Goal: Transaction & Acquisition: Book appointment/travel/reservation

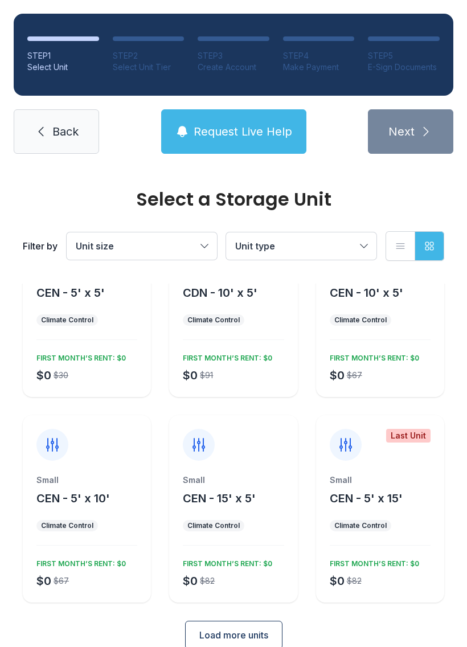
scroll to position [77, 0]
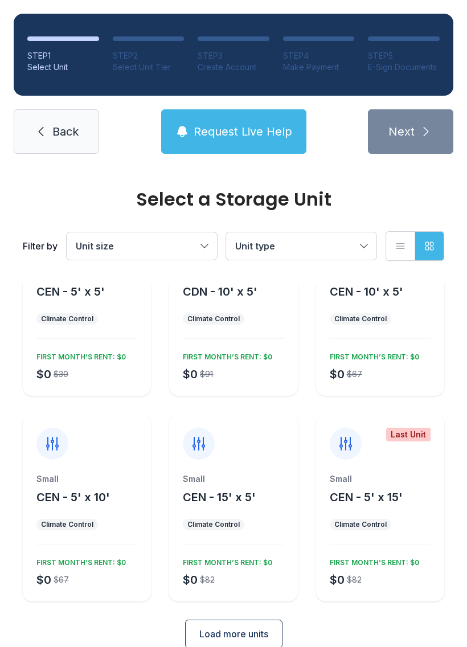
click at [190, 233] on button "Unit size" at bounding box center [142, 245] width 150 height 27
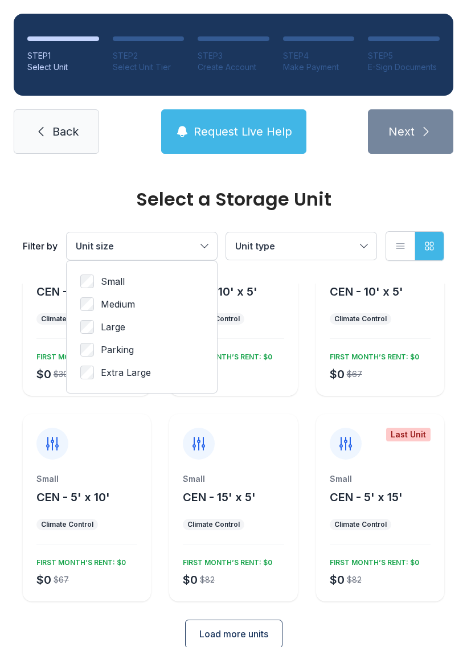
click at [203, 239] on button "Unit size" at bounding box center [142, 245] width 150 height 27
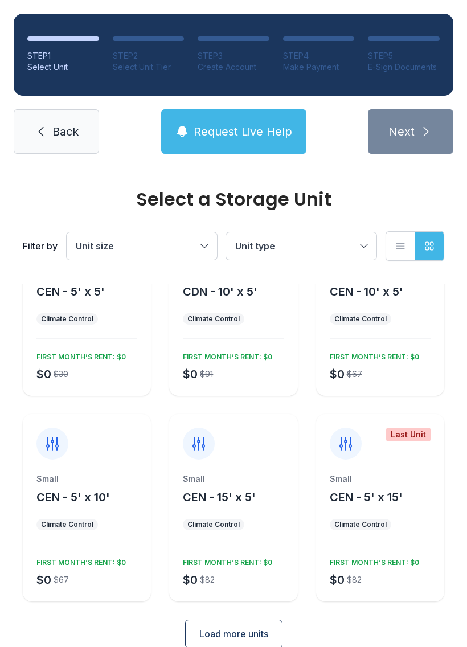
click at [191, 243] on span "Unit size" at bounding box center [136, 246] width 121 height 14
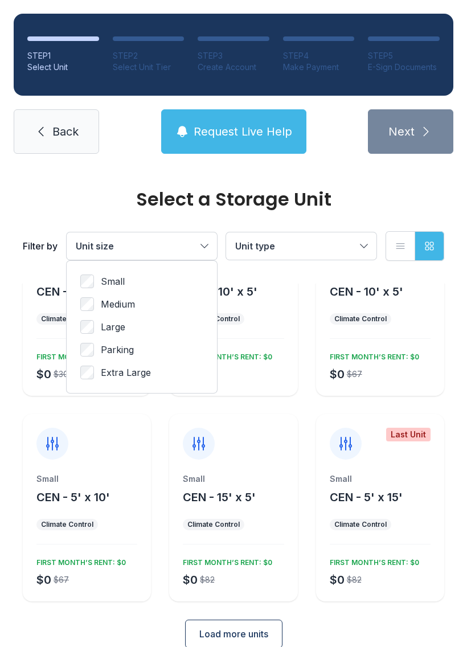
click at [177, 272] on div "Small Medium Large Parking Extra Large" at bounding box center [142, 327] width 150 height 132
click at [109, 497] on span "CEN - 5' x 10'" at bounding box center [72, 497] width 73 height 14
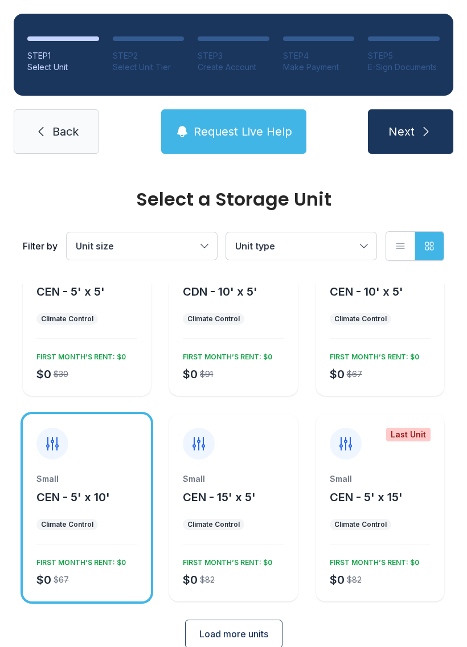
click at [427, 122] on button "Next" at bounding box center [410, 131] width 85 height 44
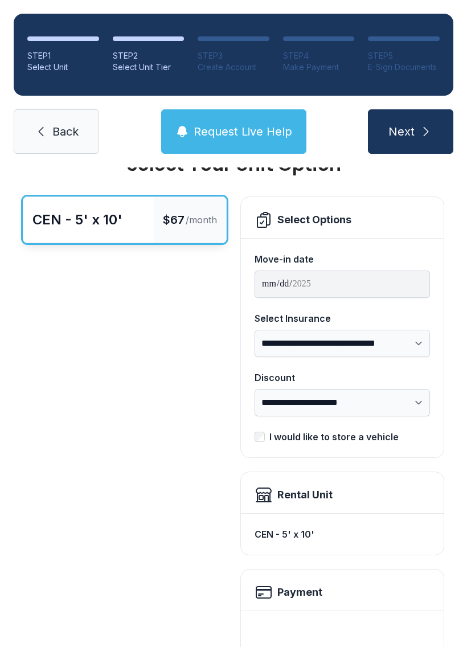
scroll to position [36, 0]
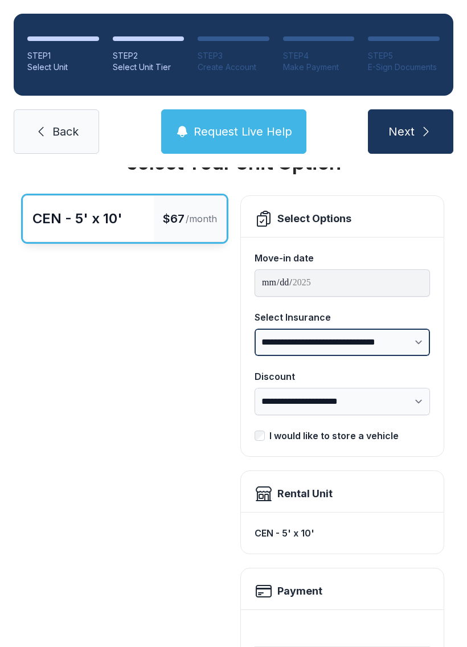
click at [408, 345] on select "**********" at bounding box center [342, 342] width 175 height 27
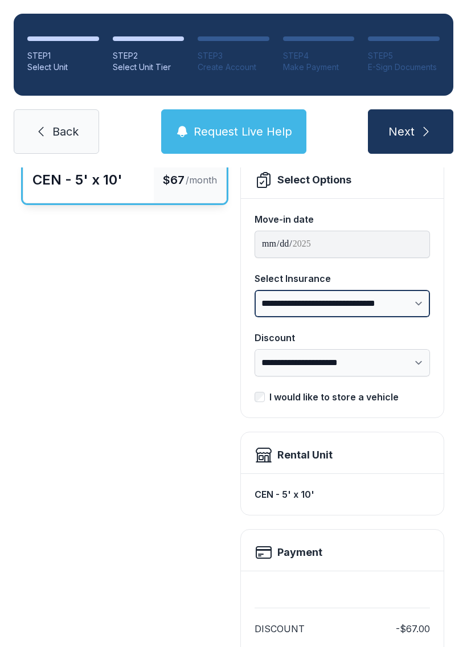
scroll to position [86, 0]
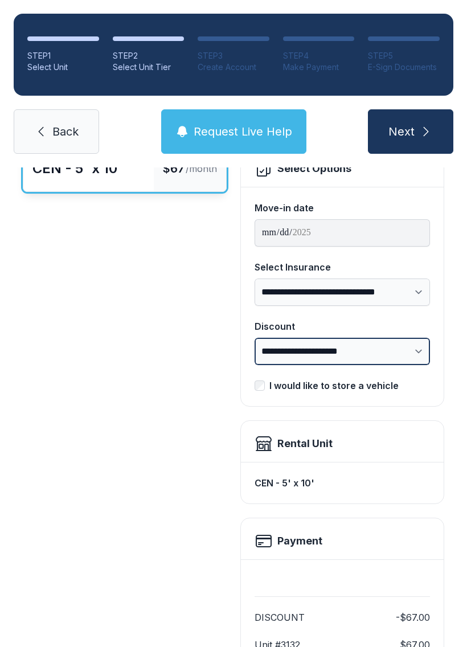
click at [420, 357] on select "**********" at bounding box center [342, 351] width 175 height 27
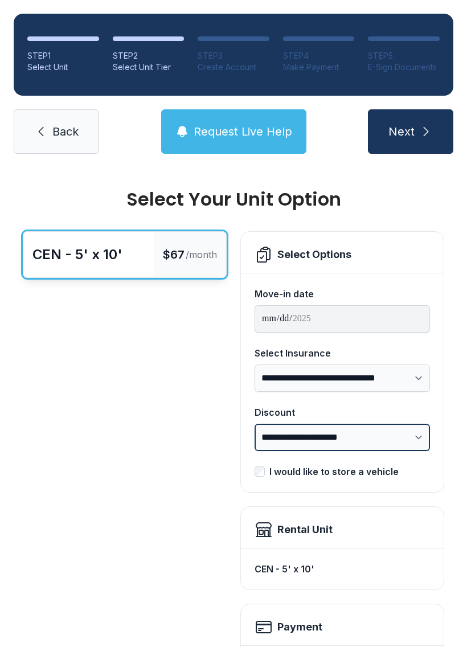
scroll to position [0, 0]
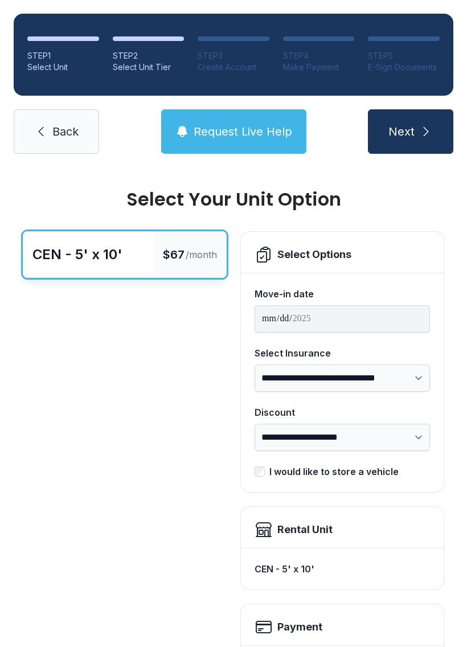
click at [418, 128] on button "Next" at bounding box center [410, 131] width 85 height 44
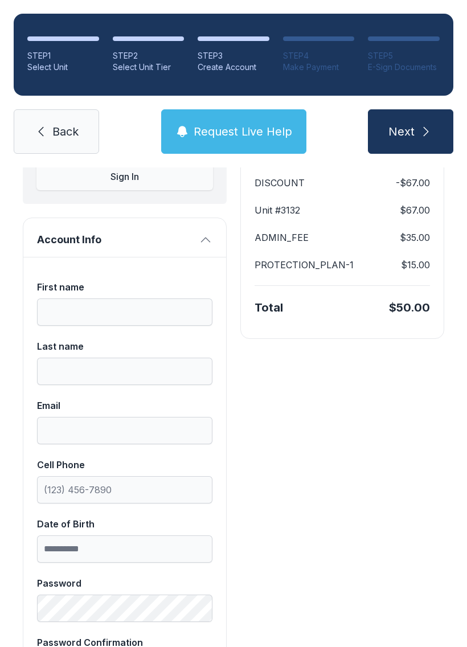
scroll to position [150, 0]
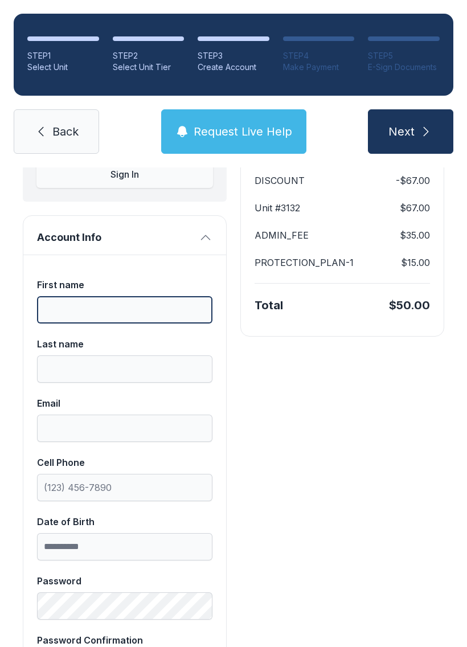
click at [139, 323] on input "First name" at bounding box center [124, 309] width 175 height 27
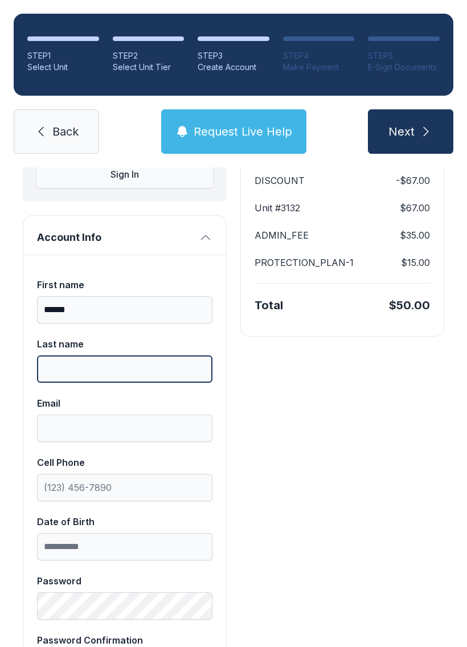
click at [153, 378] on input "Last name" at bounding box center [124, 368] width 175 height 27
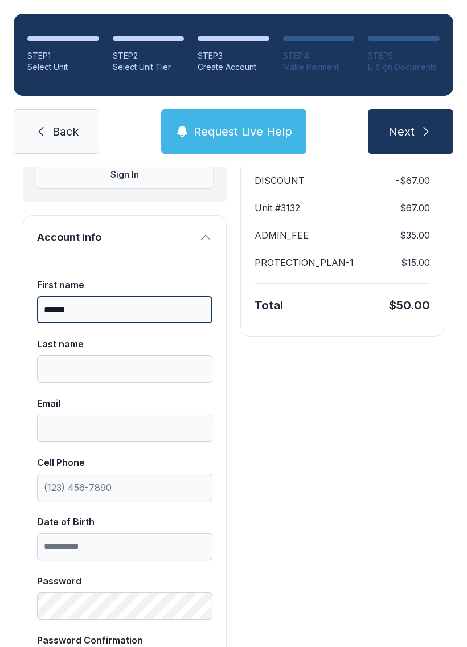
click at [153, 305] on input "******" at bounding box center [124, 309] width 175 height 27
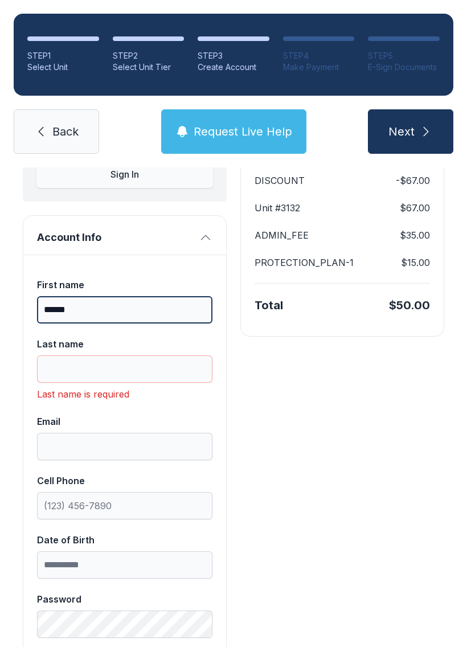
type input "******"
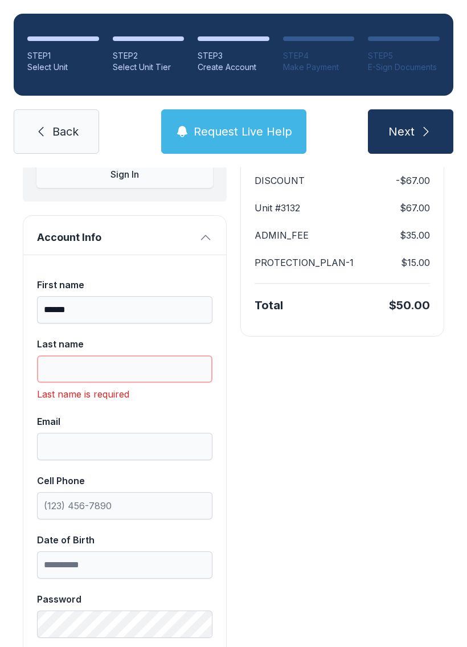
click at [93, 382] on input "Last name" at bounding box center [124, 368] width 175 height 27
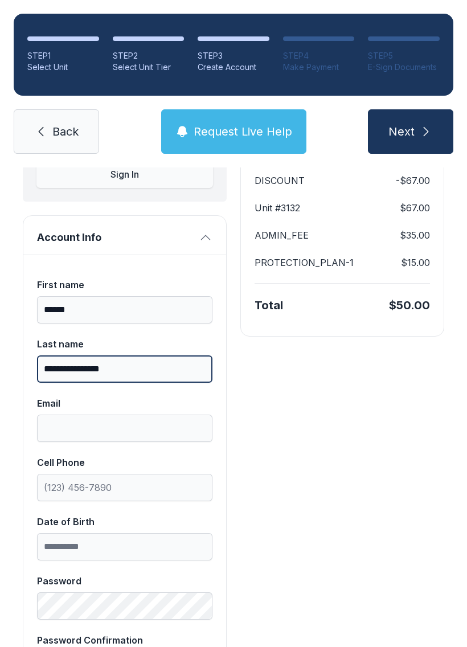
type input "**********"
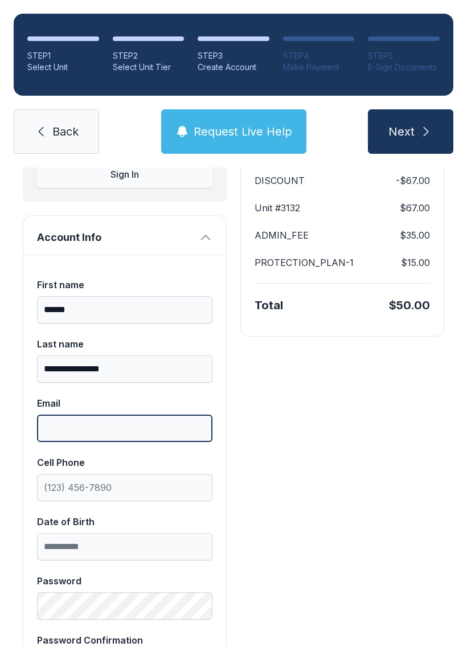
click at [163, 432] on input "Email" at bounding box center [124, 428] width 175 height 27
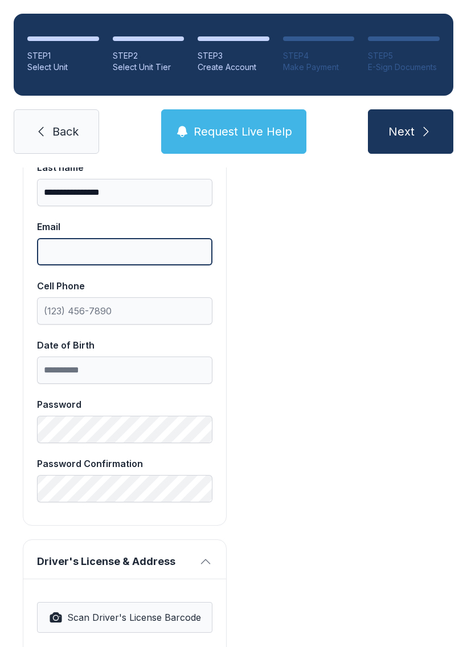
scroll to position [327, 0]
type input "**********"
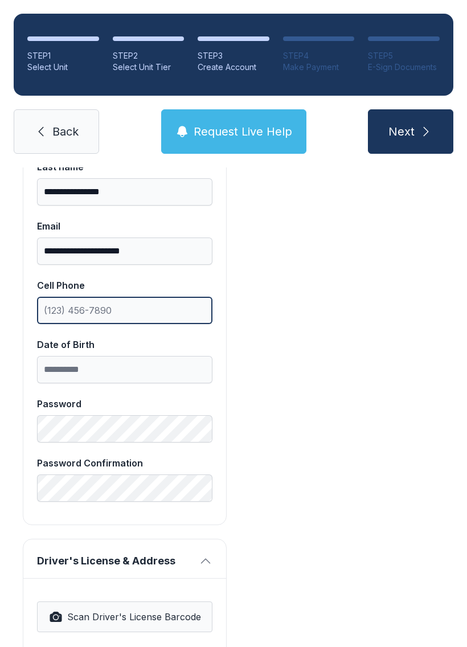
click at [151, 309] on input "Cell Phone" at bounding box center [124, 310] width 175 height 27
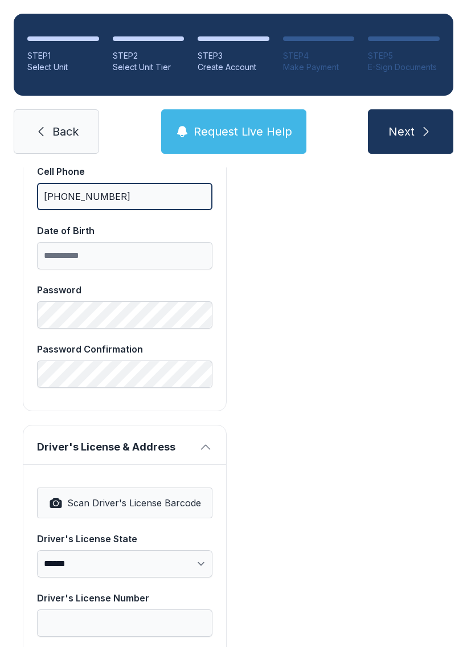
scroll to position [442, 0]
type input "[PHONE_NUMBER]"
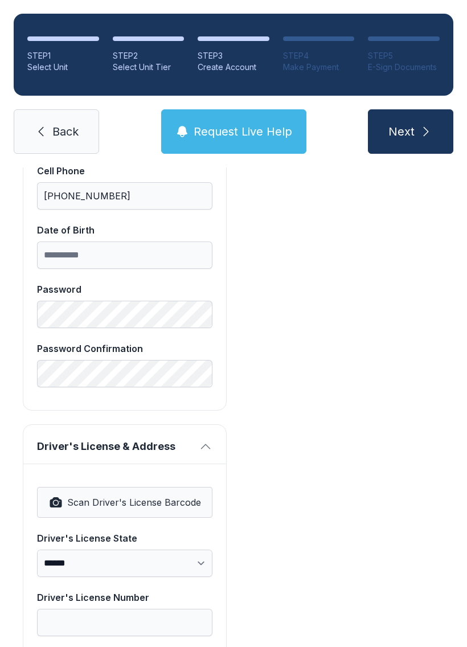
click at [171, 236] on div "Date of Birth" at bounding box center [124, 230] width 175 height 14
click at [171, 241] on input "Date of Birth" at bounding box center [124, 254] width 175 height 27
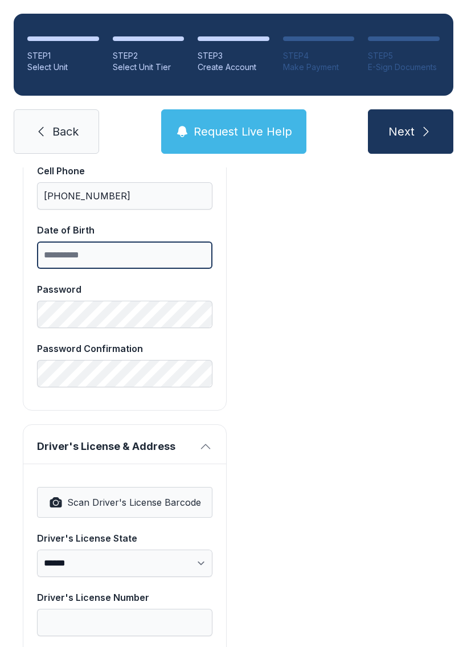
click at [142, 255] on input "Date of Birth" at bounding box center [124, 254] width 175 height 27
type input "**********"
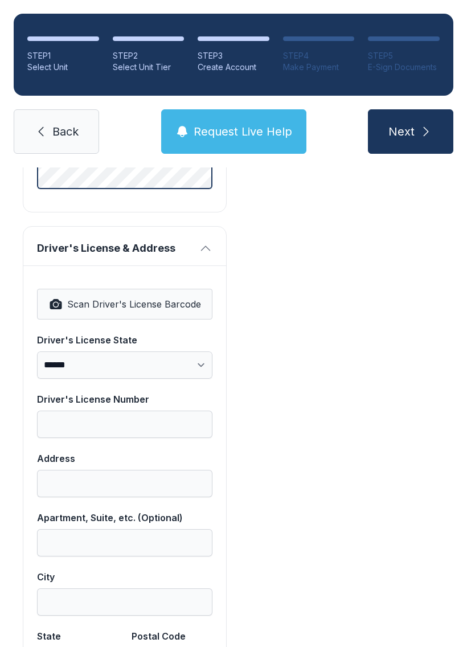
scroll to position [651, 0]
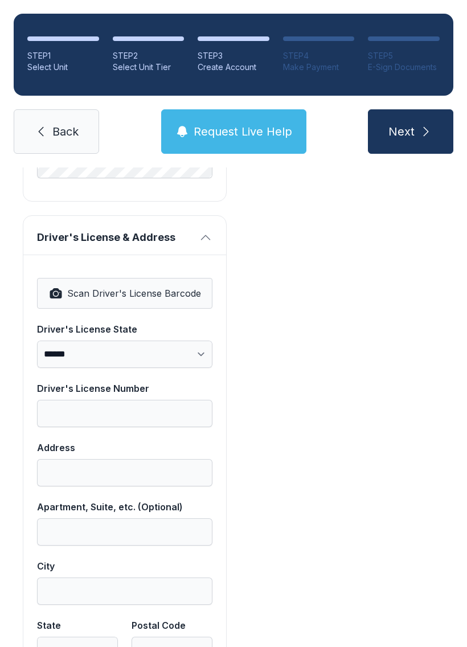
click at [90, 281] on div "**********" at bounding box center [124, 471] width 203 height 432
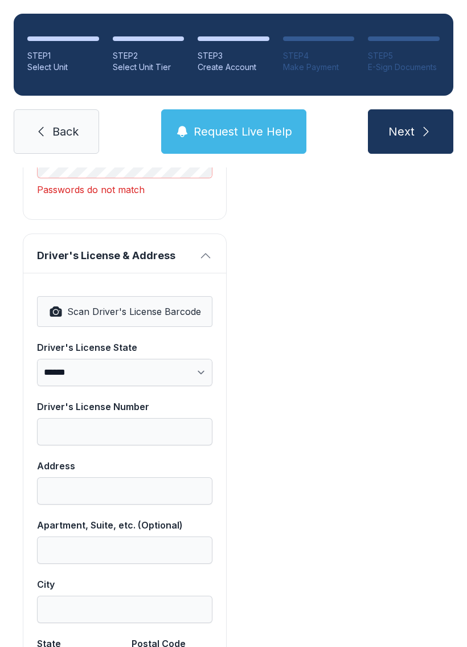
click at [72, 297] on button "Scan Driver's License Barcode" at bounding box center [124, 311] width 175 height 31
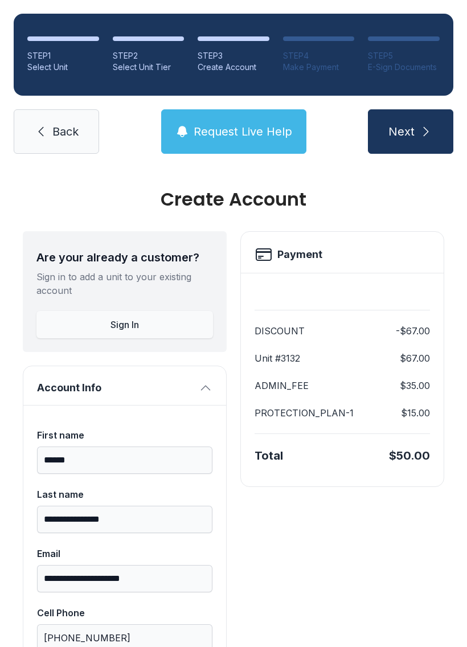
click at [38, 135] on icon at bounding box center [41, 132] width 14 height 14
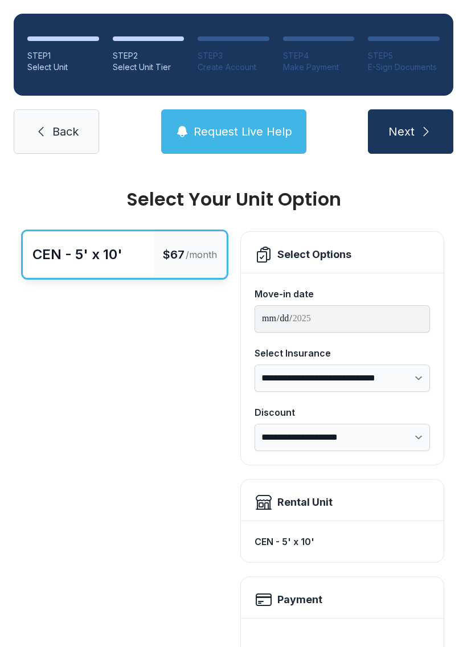
scroll to position [-2, 0]
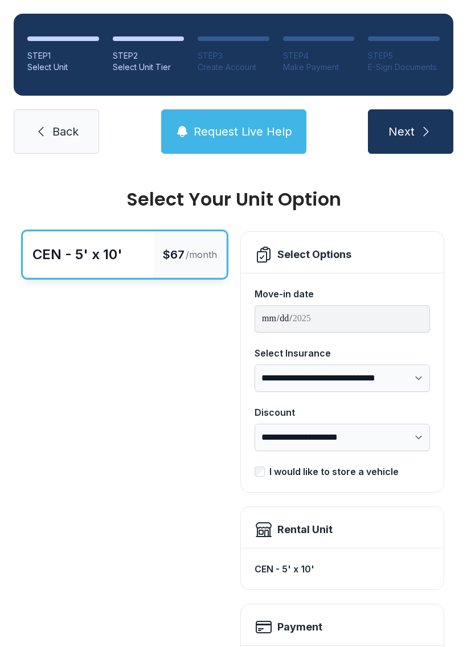
click at [47, 137] on icon at bounding box center [41, 132] width 14 height 14
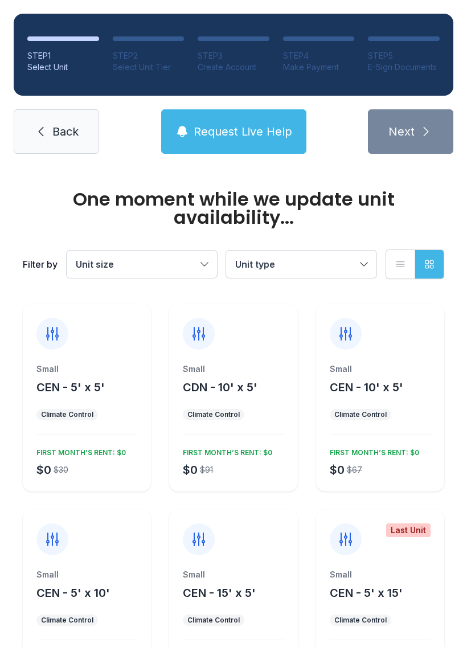
click at [46, 128] on icon at bounding box center [41, 132] width 14 height 14
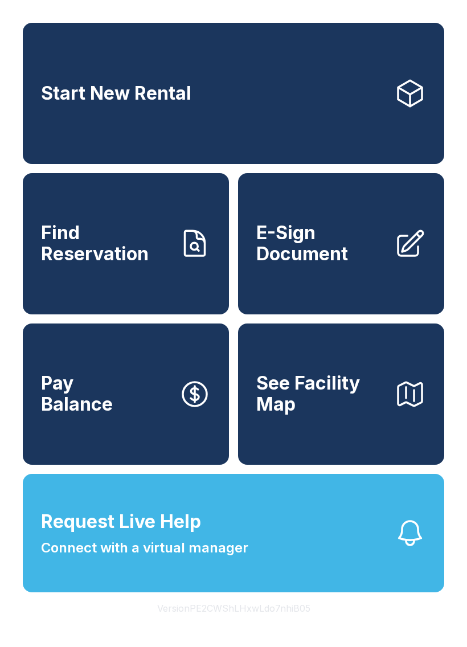
click at [127, 558] on span "Connect with a virtual manager" at bounding box center [144, 548] width 207 height 21
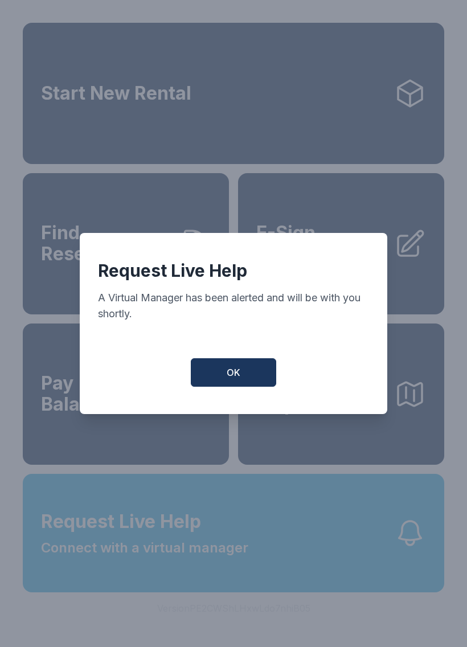
click at [220, 387] on button "OK" at bounding box center [233, 372] width 85 height 28
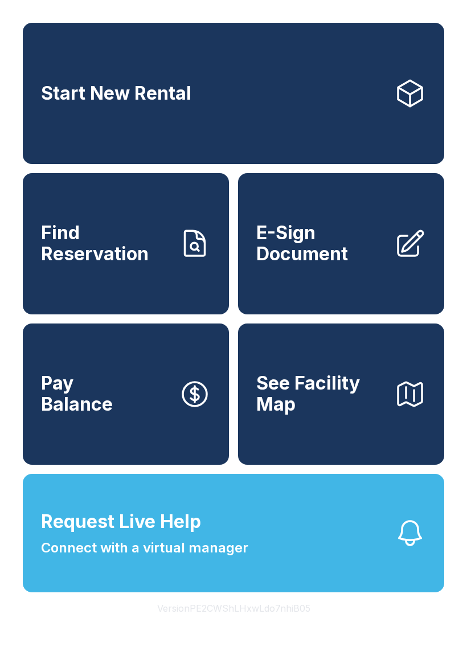
click at [168, 558] on span "Connect with a virtual manager" at bounding box center [144, 548] width 207 height 21
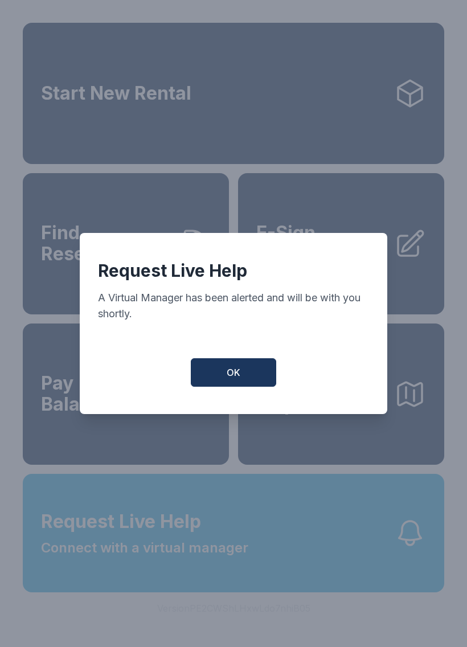
click at [226, 383] on button "OK" at bounding box center [233, 372] width 85 height 28
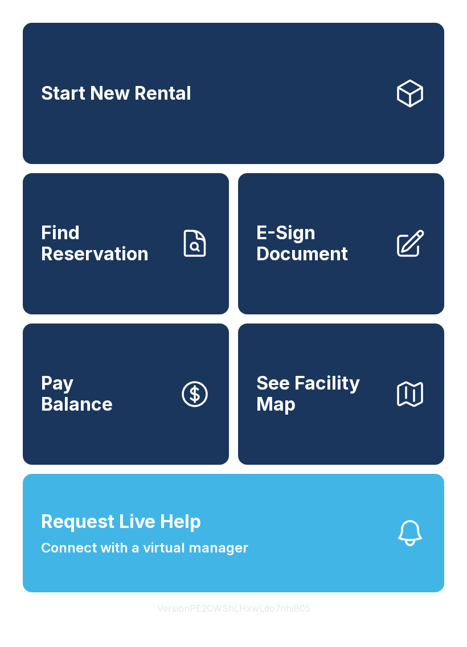
click at [266, 559] on button "Request Live Help Connect with a virtual manager" at bounding box center [233, 533] width 421 height 118
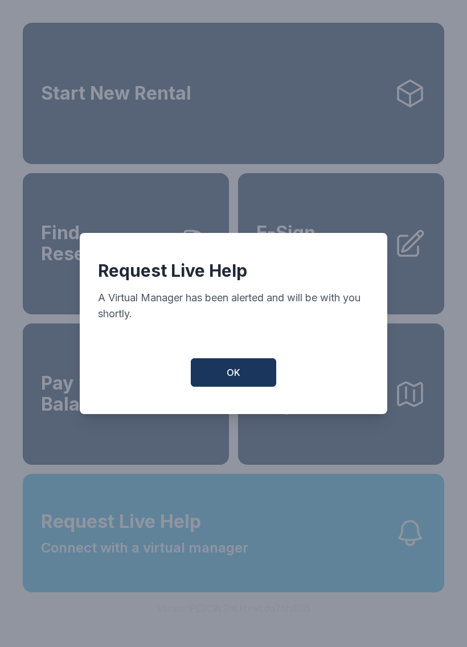
click at [226, 380] on button "OK" at bounding box center [233, 372] width 85 height 28
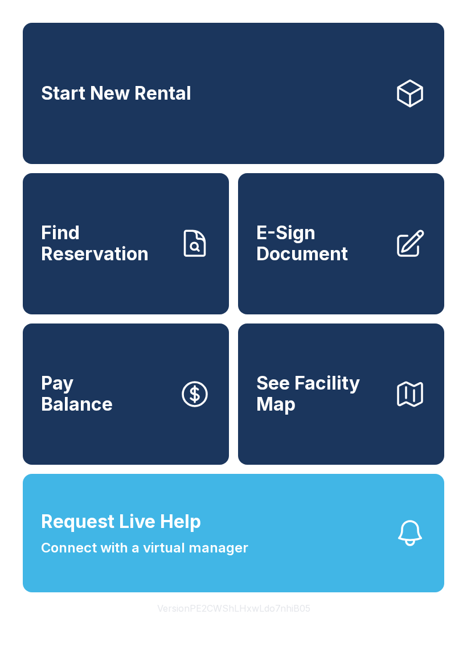
click at [342, 238] on span "E-Sign Document" at bounding box center [320, 244] width 129 height 42
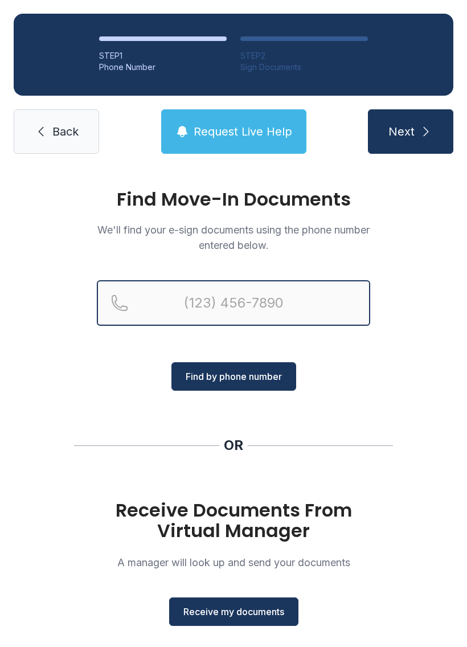
click at [282, 300] on input "Reservation phone number" at bounding box center [233, 303] width 273 height 46
type input "[PHONE_NUMBER]"
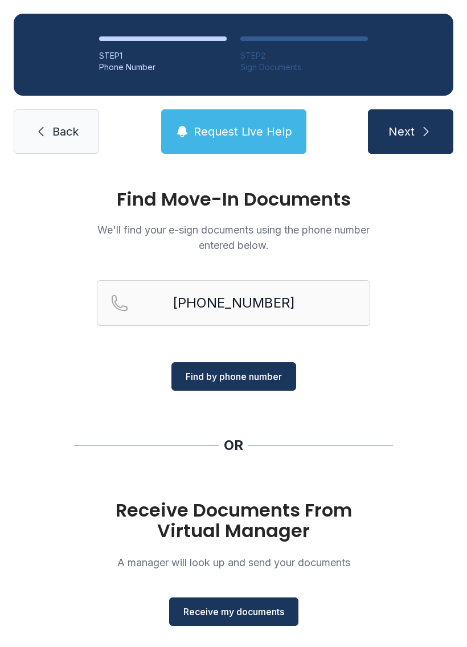
click at [230, 378] on span "Find by phone number" at bounding box center [234, 377] width 96 height 14
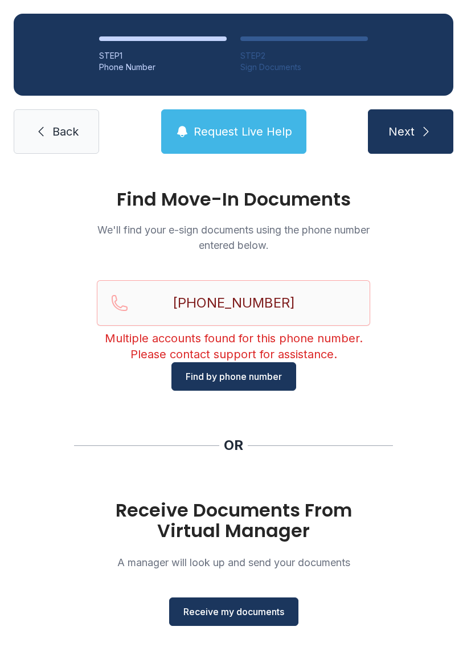
click at [227, 603] on button "Receive my documents" at bounding box center [233, 611] width 129 height 28
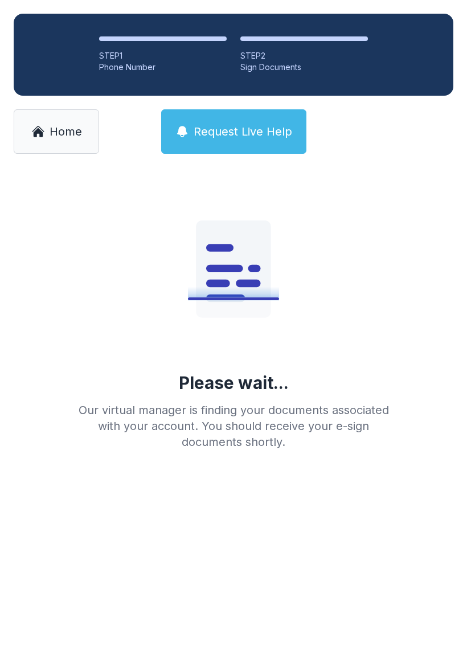
click at [350, 252] on div "Please wait... Our virtual manager is finding your documents associated with yo…" at bounding box center [233, 313] width 328 height 273
click at [52, 127] on span "Home" at bounding box center [66, 132] width 32 height 16
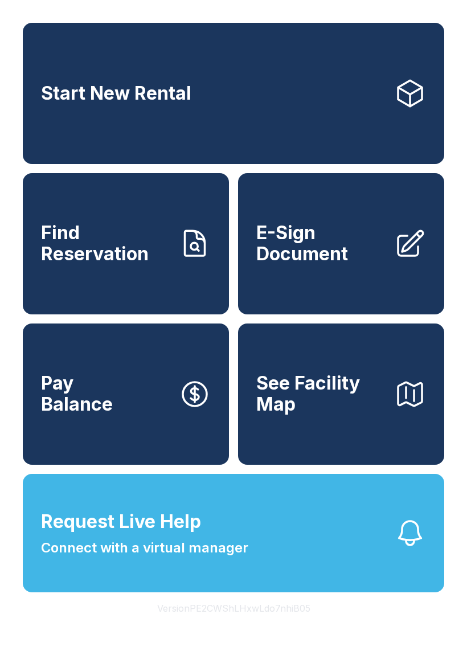
click at [346, 264] on span "E-Sign Document" at bounding box center [320, 244] width 129 height 42
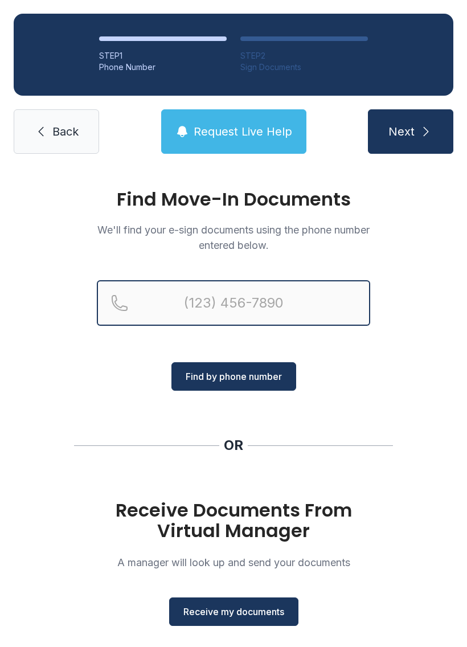
click at [245, 308] on input "Reservation phone number" at bounding box center [233, 303] width 273 height 46
type input "[PHONE_NUMBER]"
click at [410, 132] on button "Next" at bounding box center [410, 131] width 85 height 44
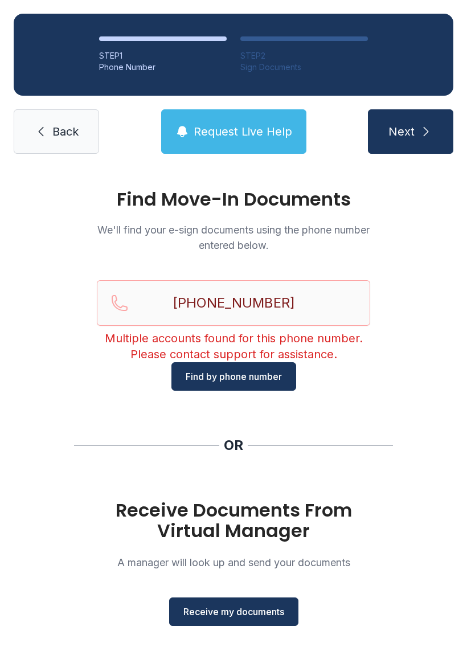
click at [238, 615] on span "Receive my documents" at bounding box center [233, 612] width 101 height 14
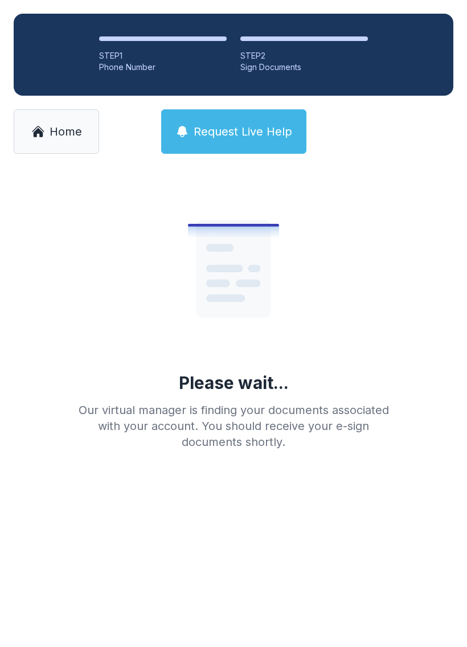
click at [54, 153] on link "Home" at bounding box center [56, 131] width 85 height 44
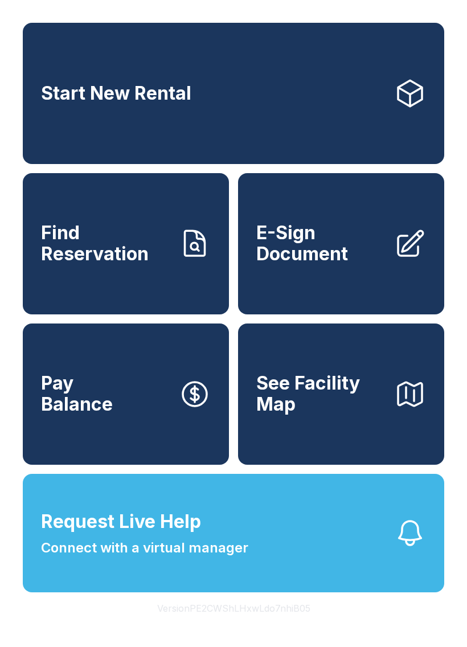
click at [34, 555] on button "Request Live Help Connect with a virtual manager" at bounding box center [233, 533] width 421 height 118
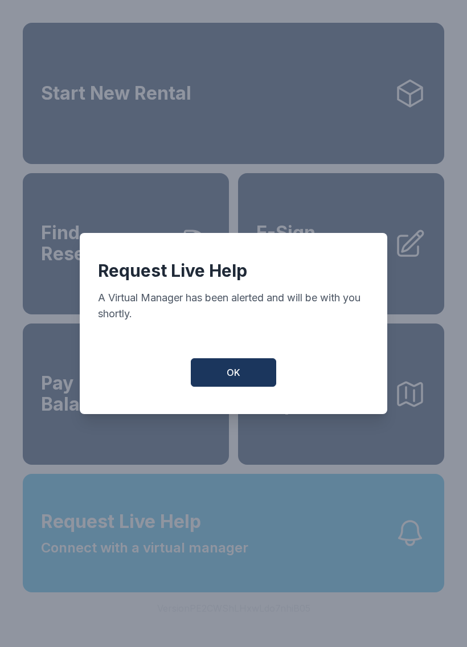
click at [223, 380] on button "OK" at bounding box center [233, 372] width 85 height 28
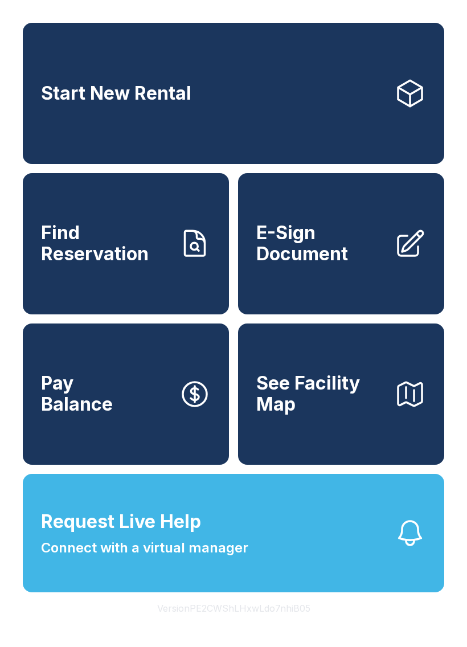
click at [179, 558] on span "Connect with a virtual manager" at bounding box center [144, 548] width 207 height 21
click at [301, 620] on button "Version PE2CWShLHxwLdo7nhiB05" at bounding box center [233, 608] width 171 height 32
click at [215, 558] on span "Request Live Help Connect with a virtual manager" at bounding box center [144, 533] width 207 height 50
